Goal: Information Seeking & Learning: Learn about a topic

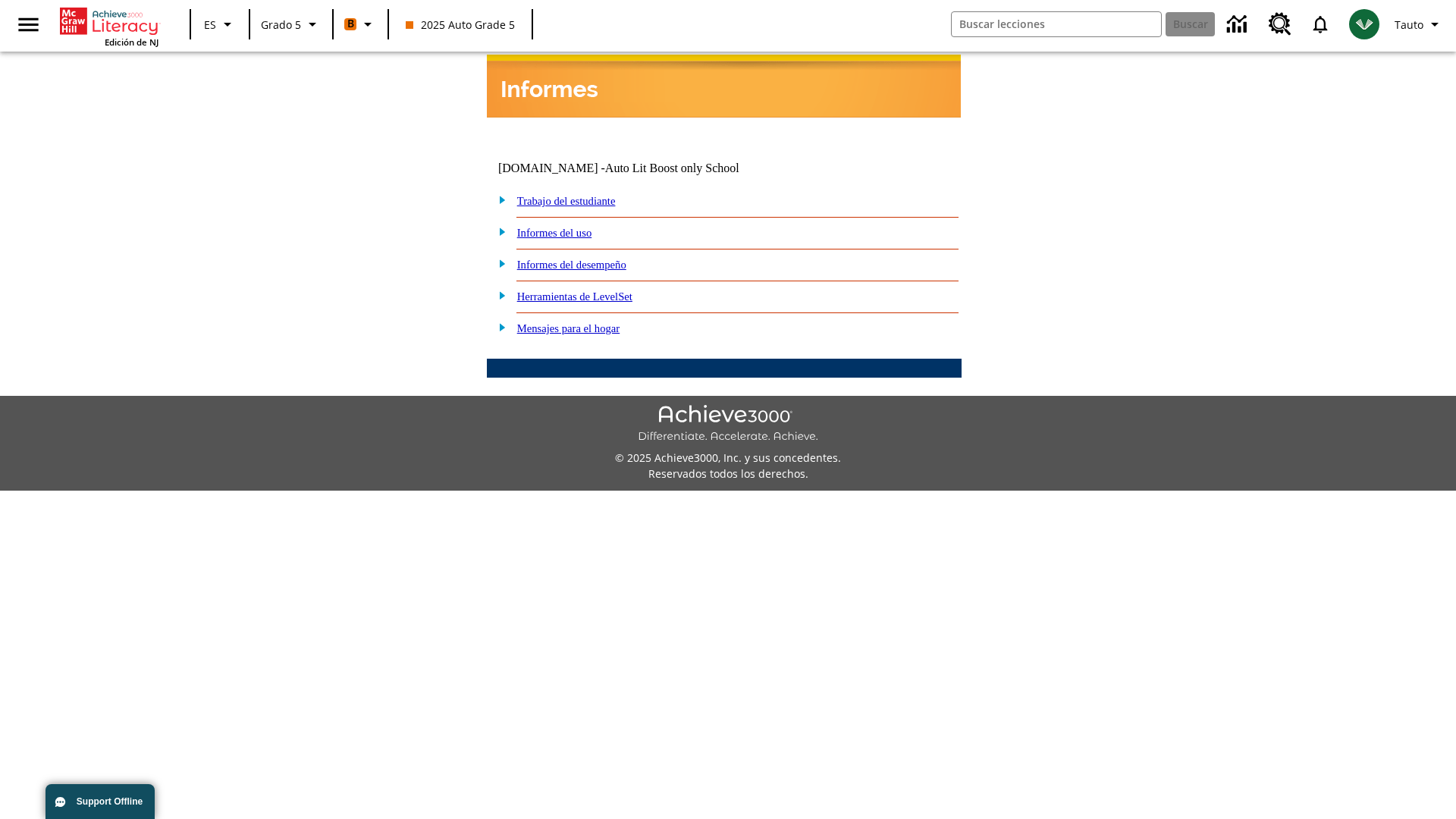
click at [591, 258] on link "Informes del desempeño" at bounding box center [572, 264] width 109 height 13
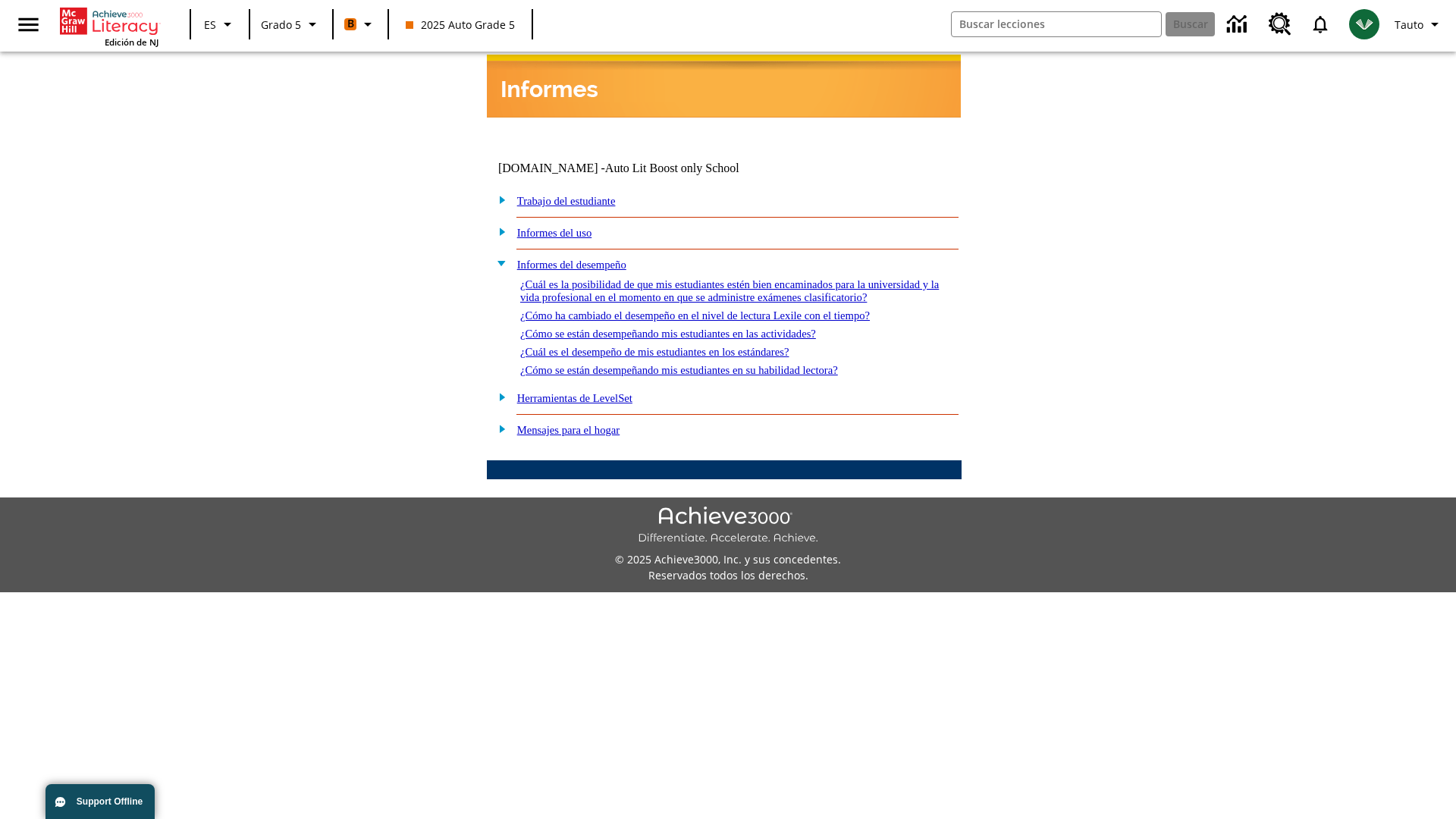
click at [720, 279] on link "¿Cuál es la posibilidad de que mis estudiantes estén bien encaminados para la u…" at bounding box center [729, 291] width 419 height 25
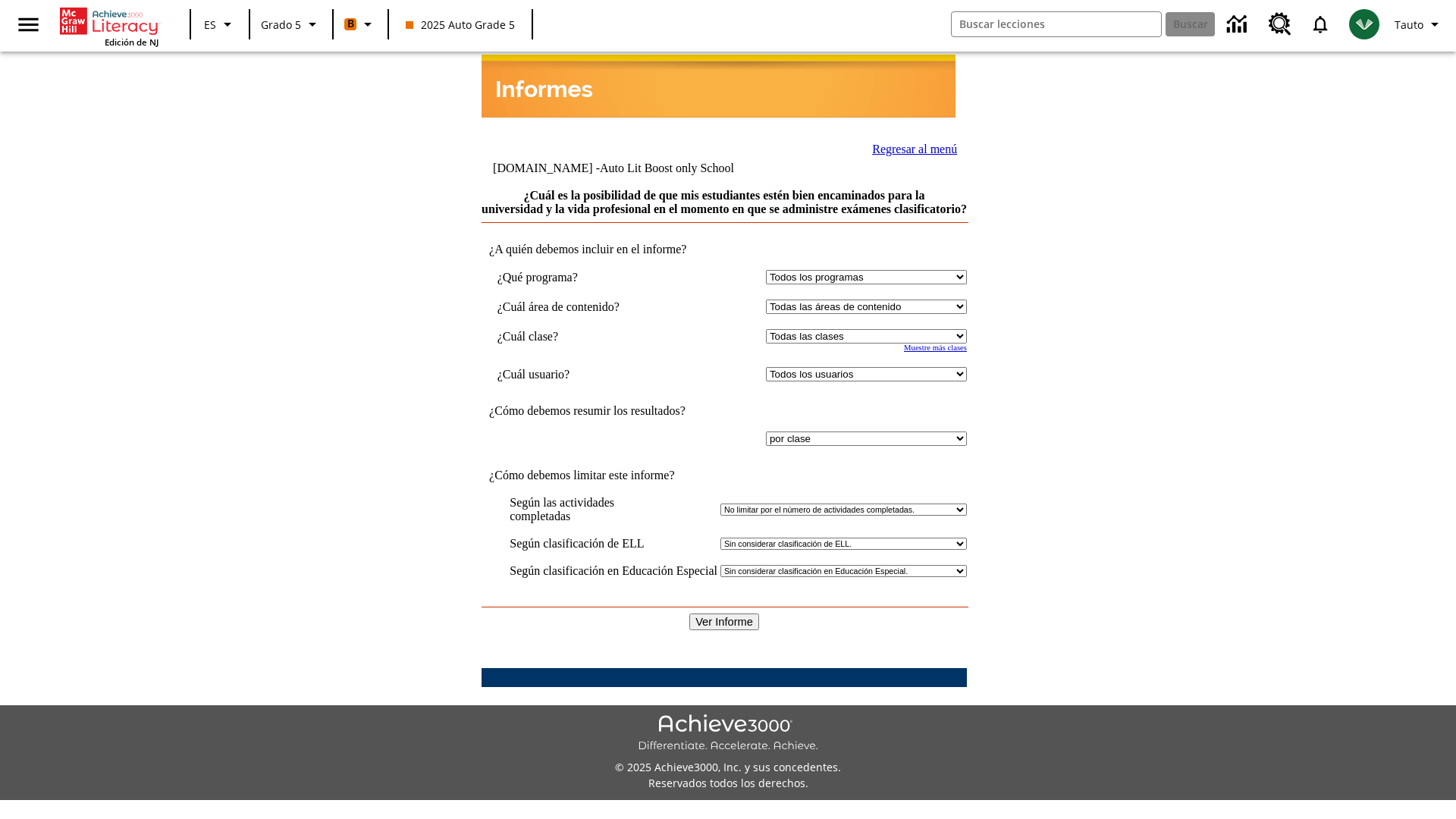
select select "11133131"
